Goal: Transaction & Acquisition: Purchase product/service

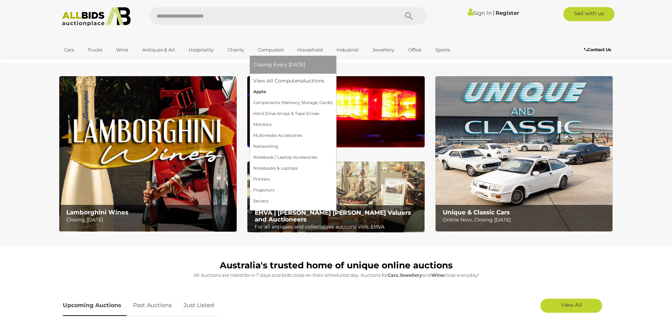
click at [257, 95] on link "Apple" at bounding box center [292, 91] width 79 height 11
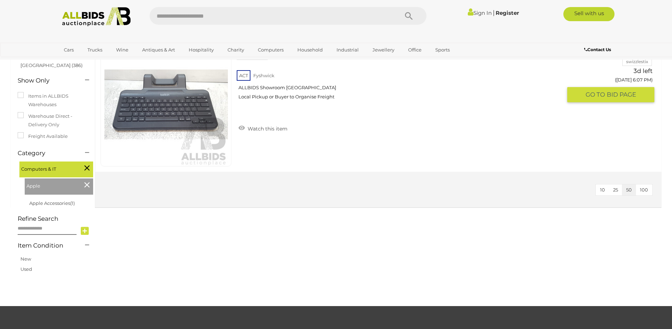
scroll to position [117, 0]
click at [170, 107] on img at bounding box center [165, 104] width 123 height 123
